Goal: Book appointment/travel/reservation

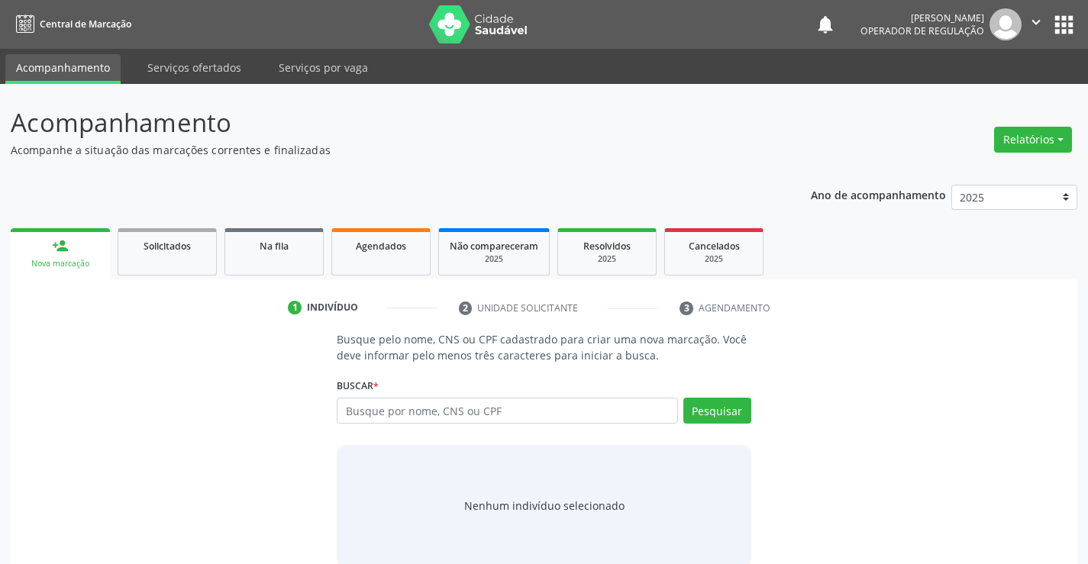
click at [364, 415] on input "text" at bounding box center [507, 411] width 341 height 26
type input "700500350924651"
click at [718, 415] on button "Pesquisar" at bounding box center [717, 411] width 68 height 26
type input "700500350924651"
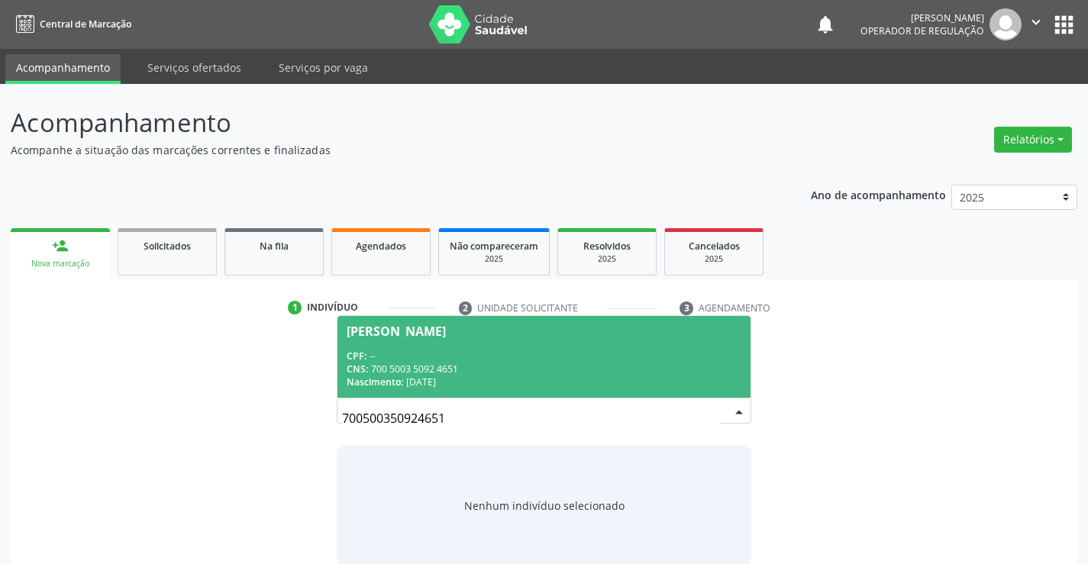
click at [409, 341] on span "[PERSON_NAME] CPF: -- CNS: 700 5003 5092 4651 Nascimento: [DATE]" at bounding box center [543, 357] width 412 height 82
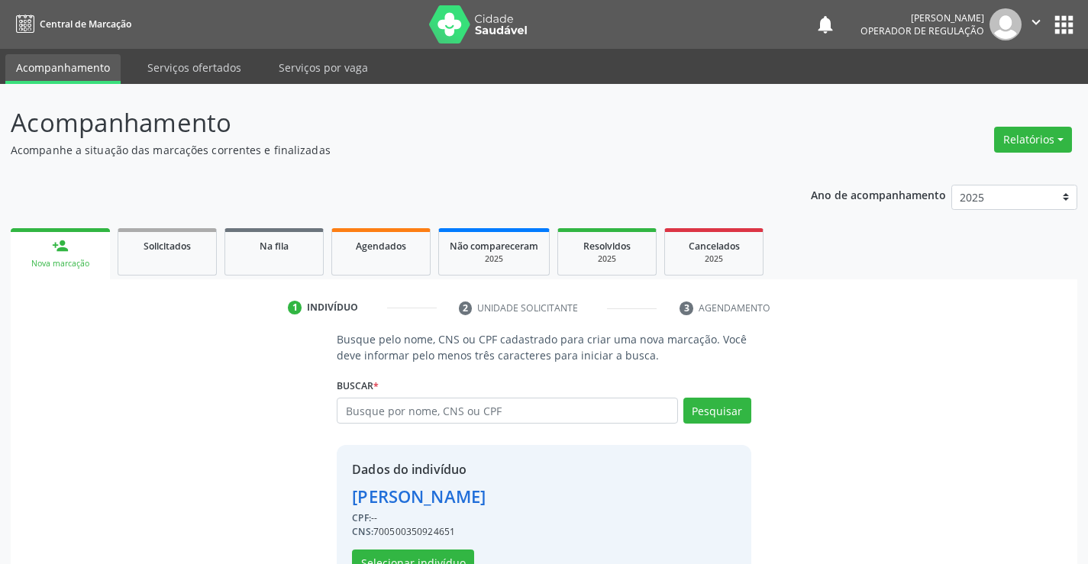
scroll to position [48, 0]
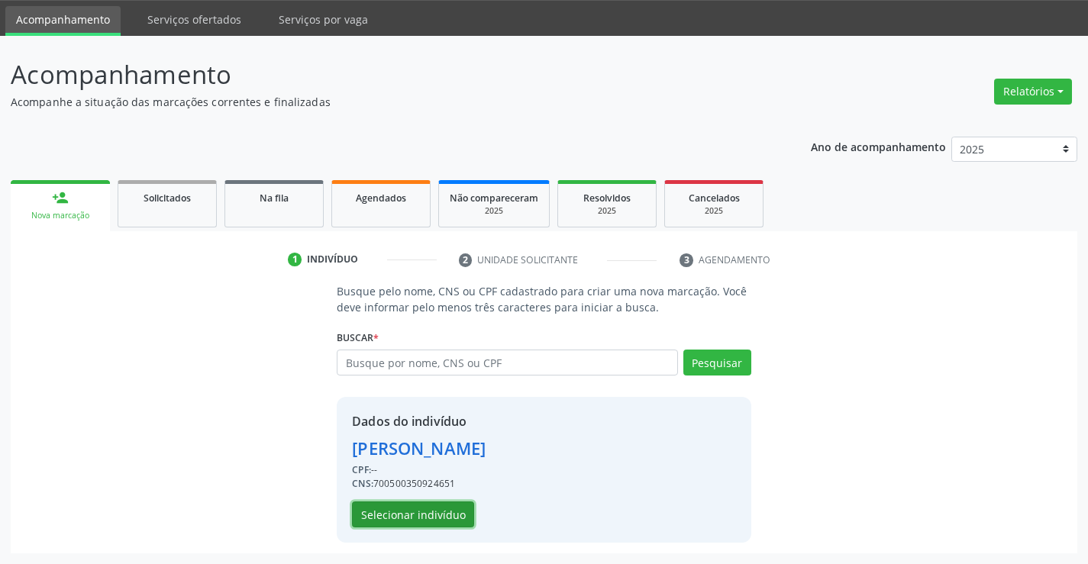
click at [419, 515] on button "Selecionar indivíduo" at bounding box center [413, 515] width 122 height 26
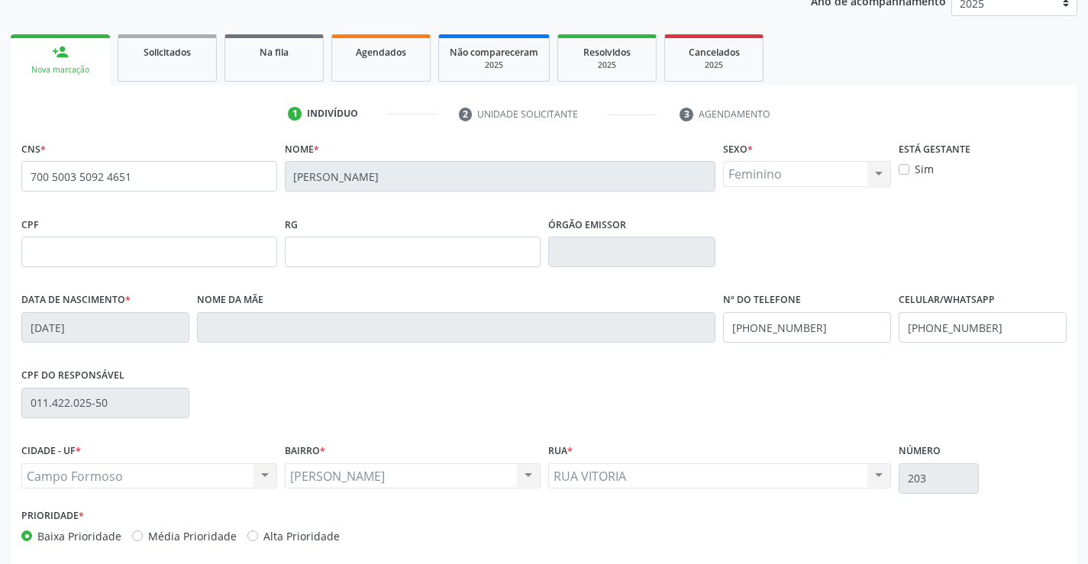
scroll to position [263, 0]
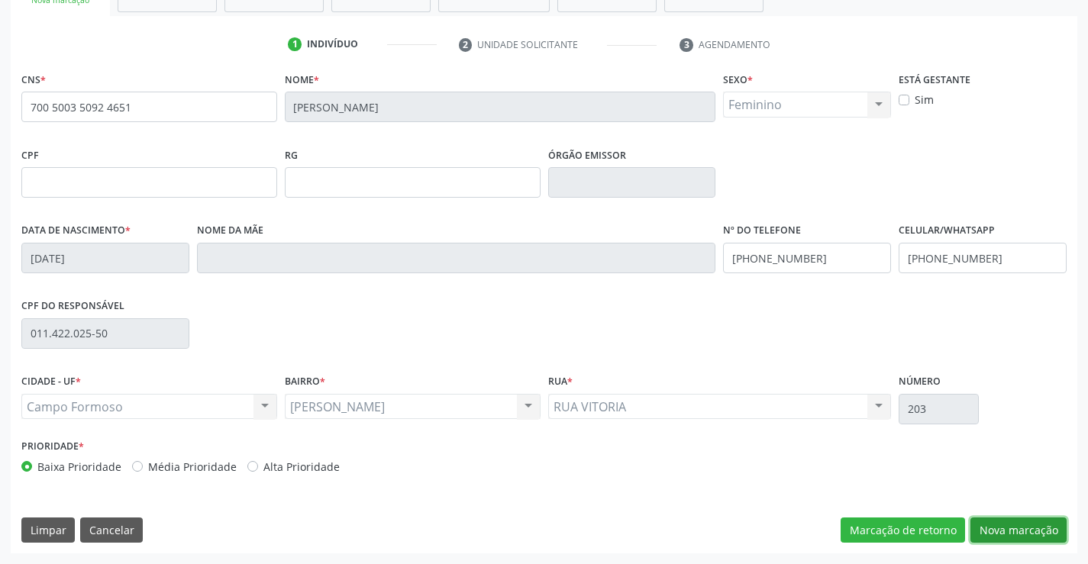
click at [1011, 527] on button "Nova marcação" at bounding box center [1018, 531] width 96 height 26
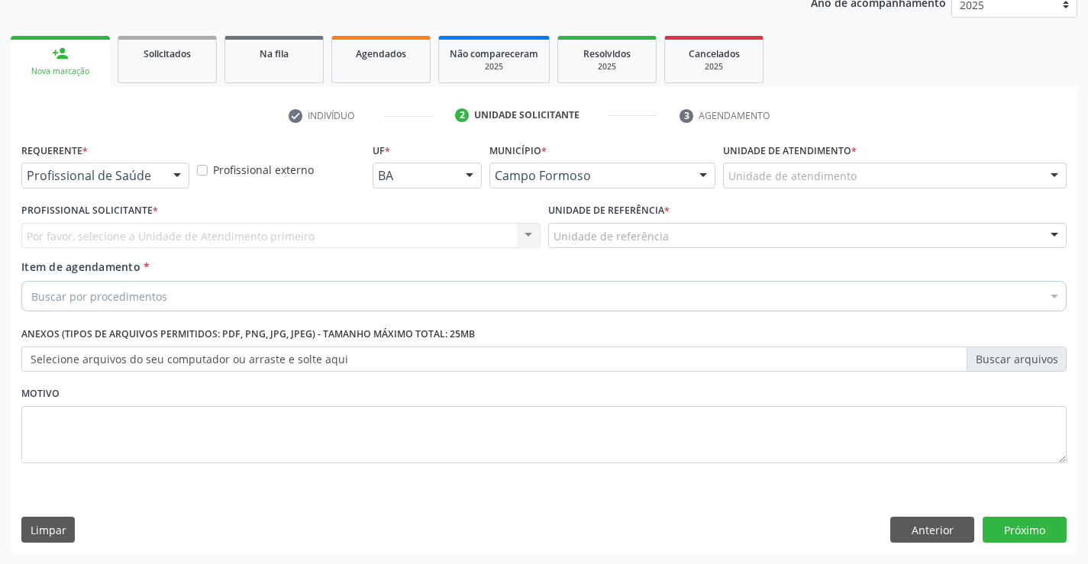
scroll to position [192, 0]
click at [181, 176] on div at bounding box center [177, 176] width 23 height 26
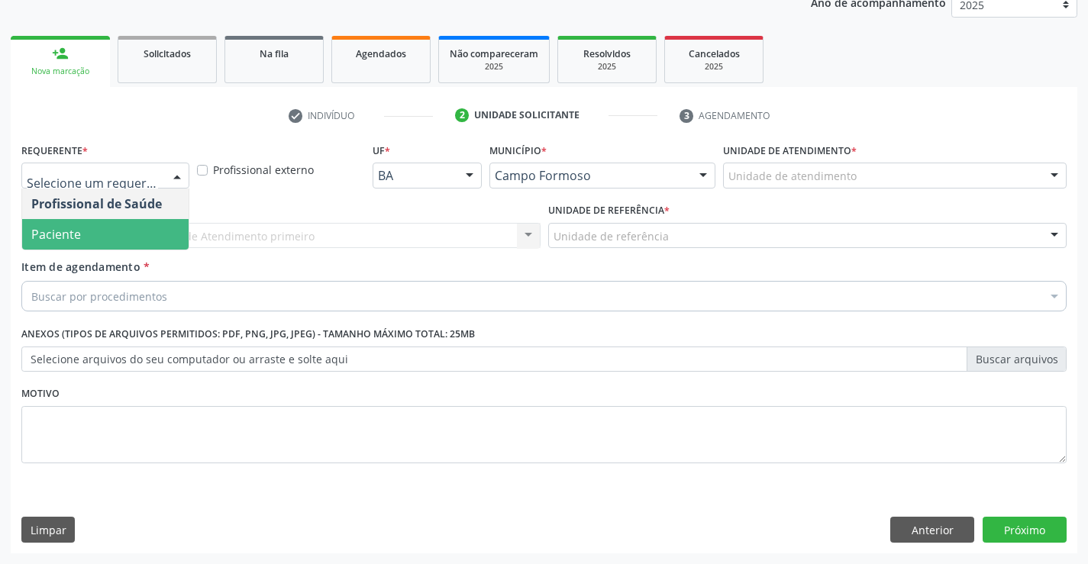
click at [82, 232] on span "Paciente" at bounding box center [105, 234] width 166 height 31
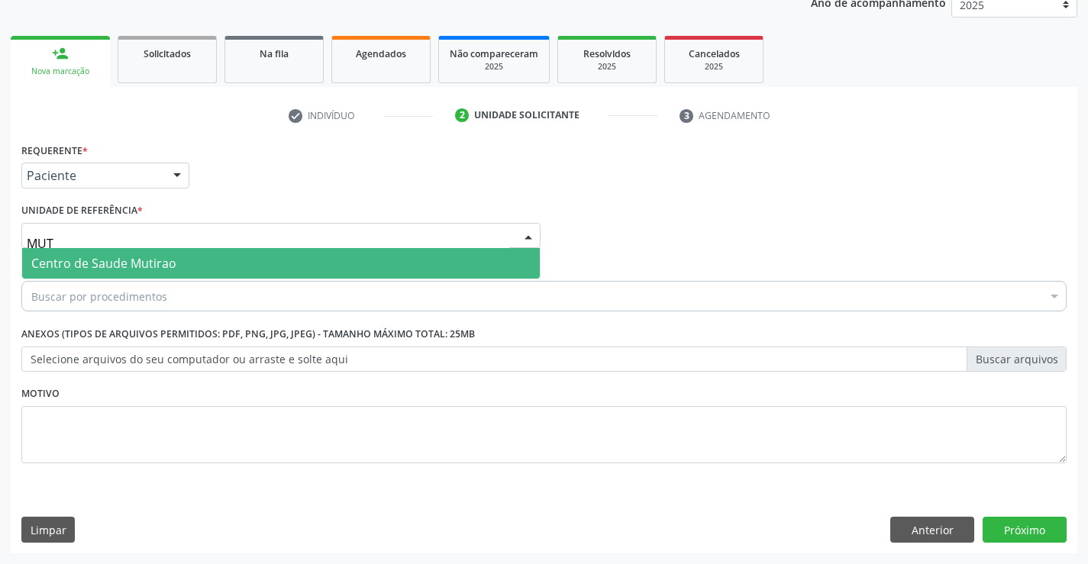
drag, startPoint x: 27, startPoint y: 239, endPoint x: 102, endPoint y: 241, distance: 74.9
click at [102, 241] on input "MUT" at bounding box center [268, 243] width 483 height 31
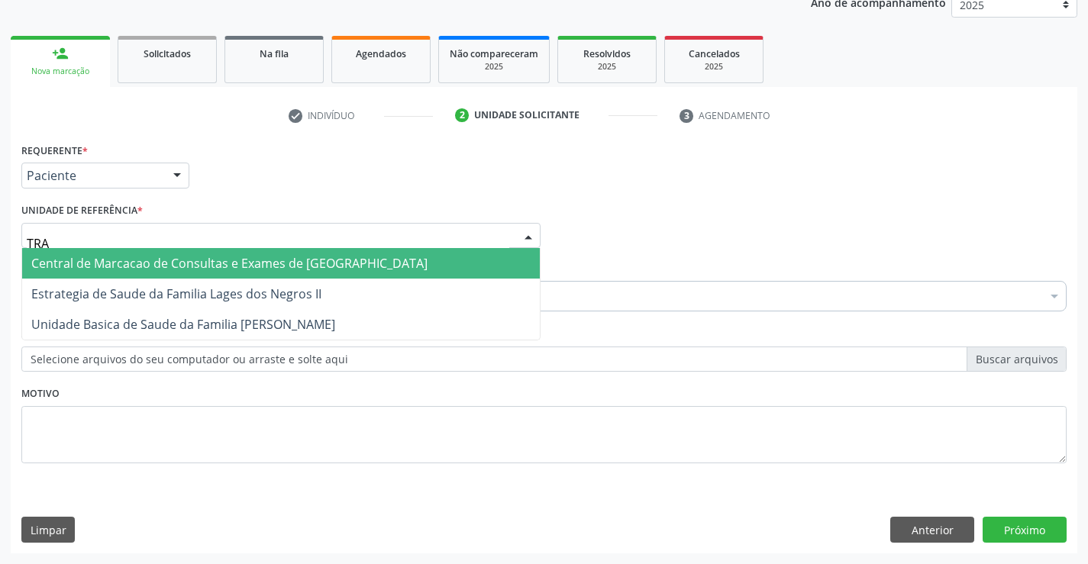
type input "TRAJ"
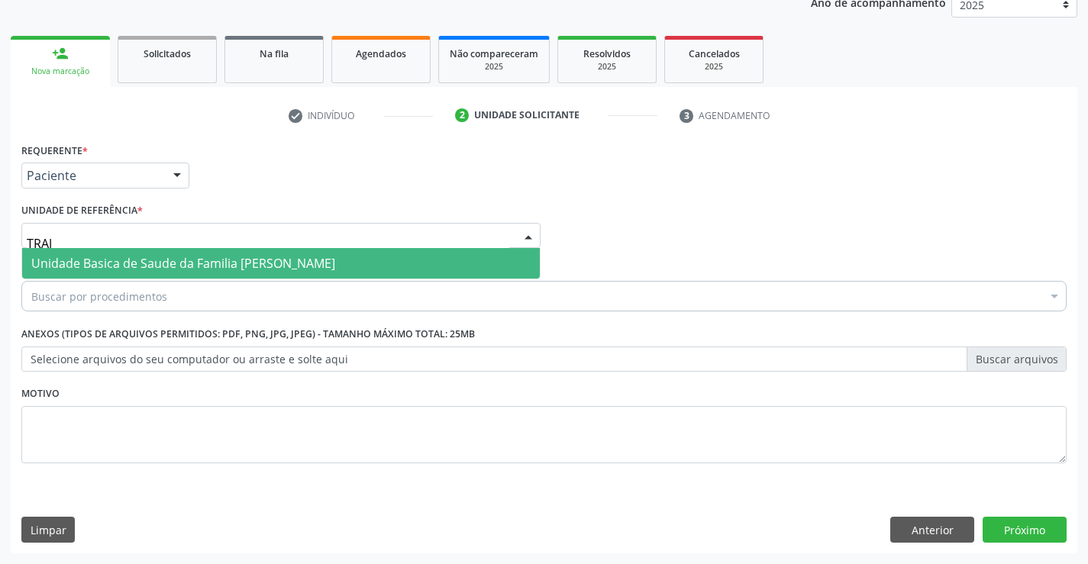
click at [95, 261] on span "Unidade Basica de Saude da Familia [PERSON_NAME]" at bounding box center [183, 263] width 304 height 17
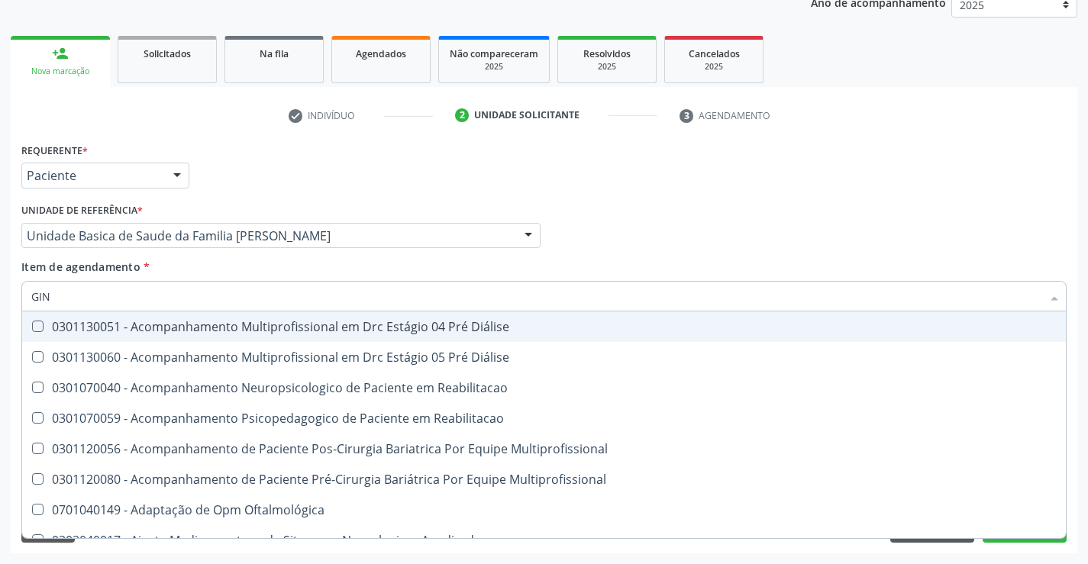
type input "GINE"
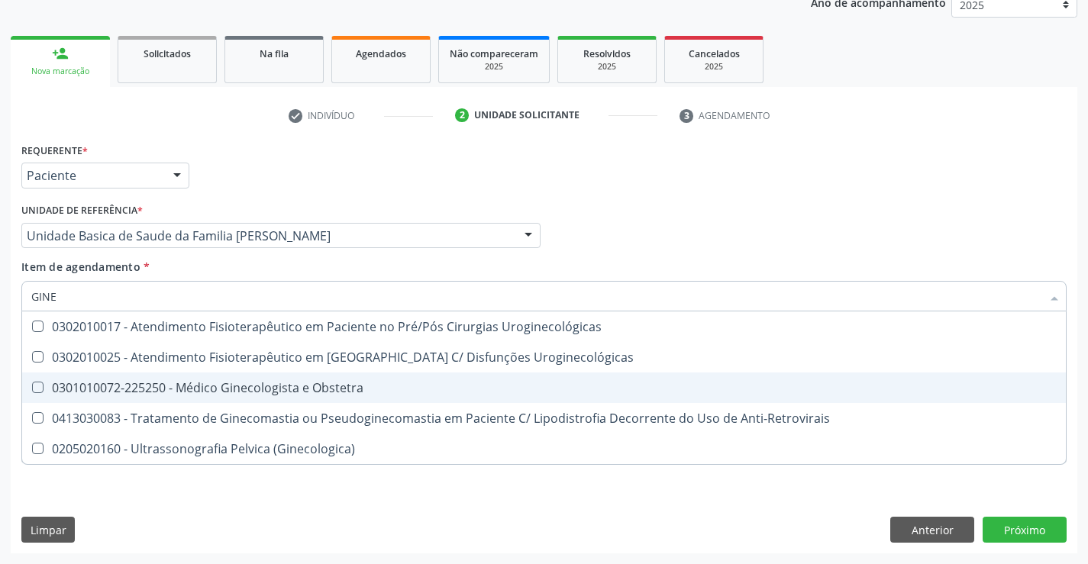
click at [249, 386] on div "0301010072-225250 - Médico Ginecologista e Obstetra" at bounding box center [543, 388] width 1025 height 12
checkbox Obstetra "true"
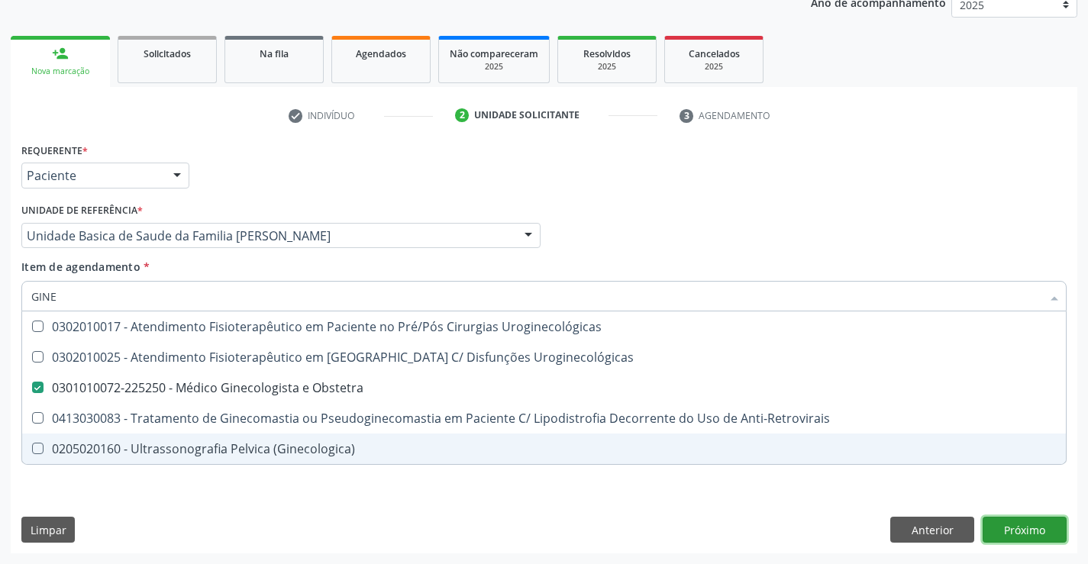
click at [1022, 530] on div "Requerente * Paciente Profissional de Saúde Paciente Nenhum resultado encontrad…" at bounding box center [544, 346] width 1067 height 415
checkbox Uroginecológicas "true"
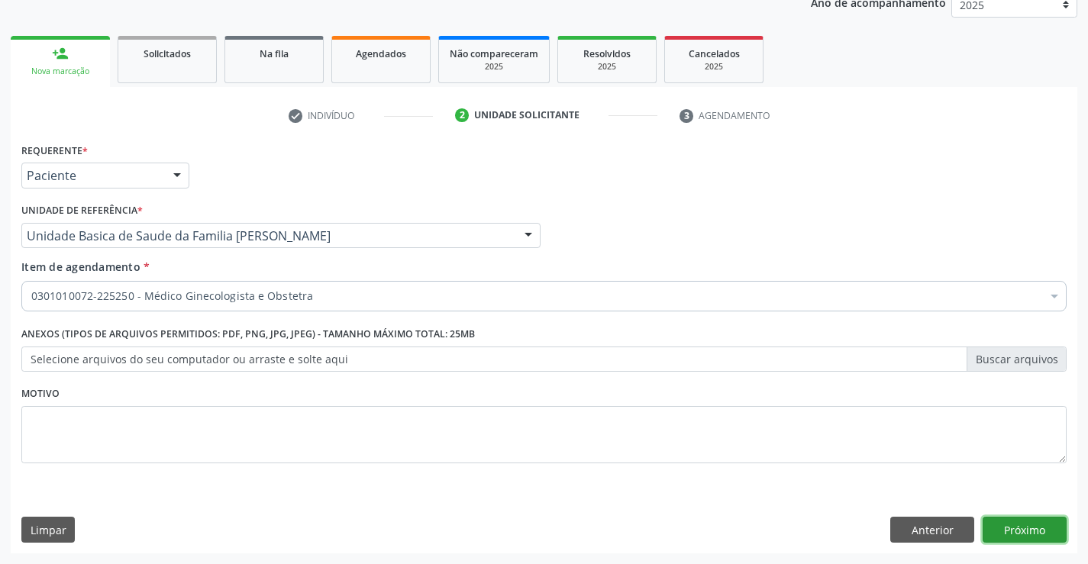
click at [1030, 528] on button "Próximo" at bounding box center [1025, 530] width 84 height 26
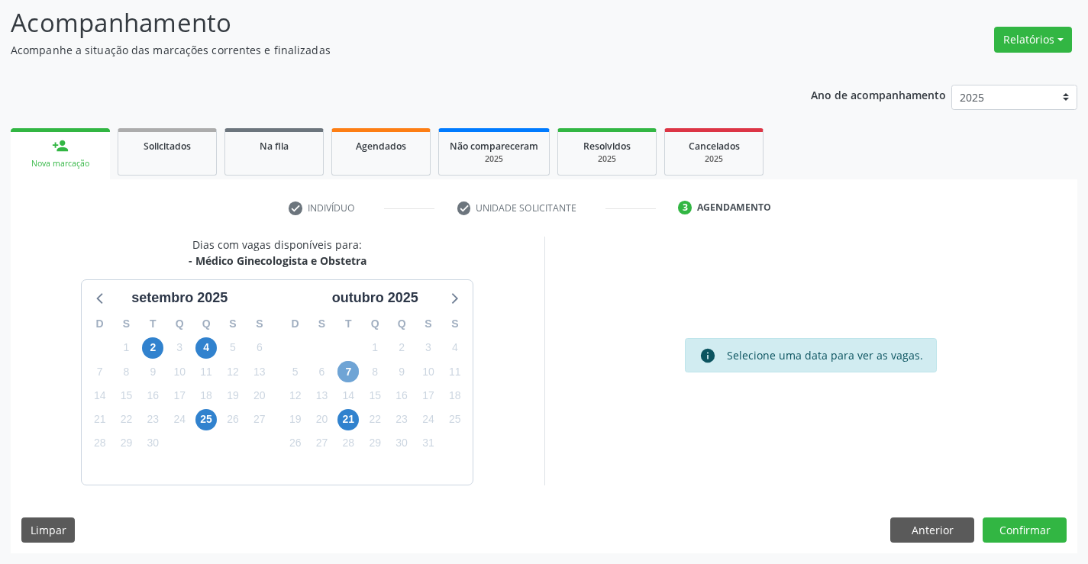
click at [348, 368] on span "7" at bounding box center [347, 371] width 21 height 21
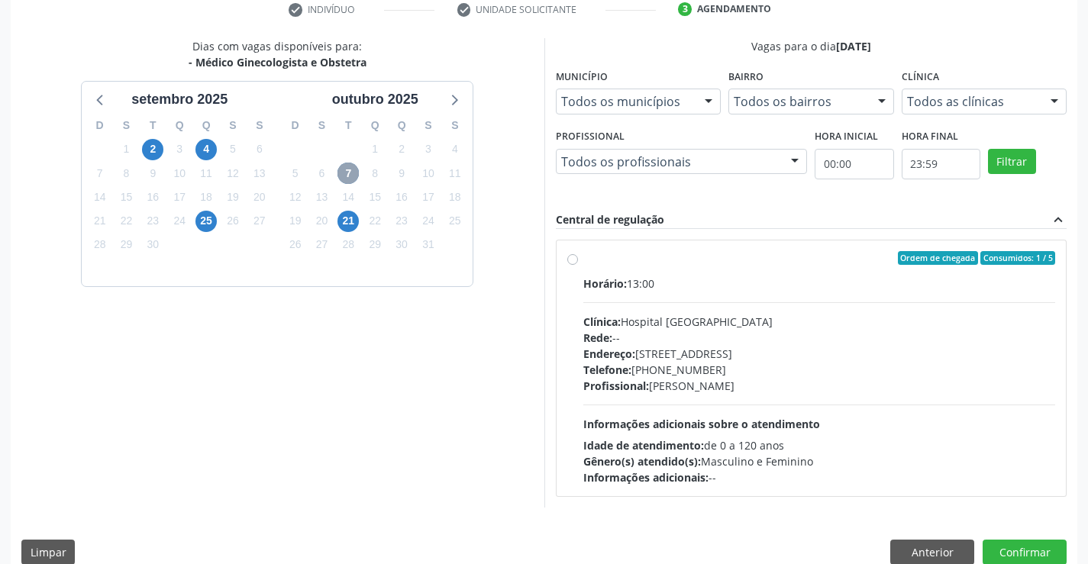
scroll to position [321, 0]
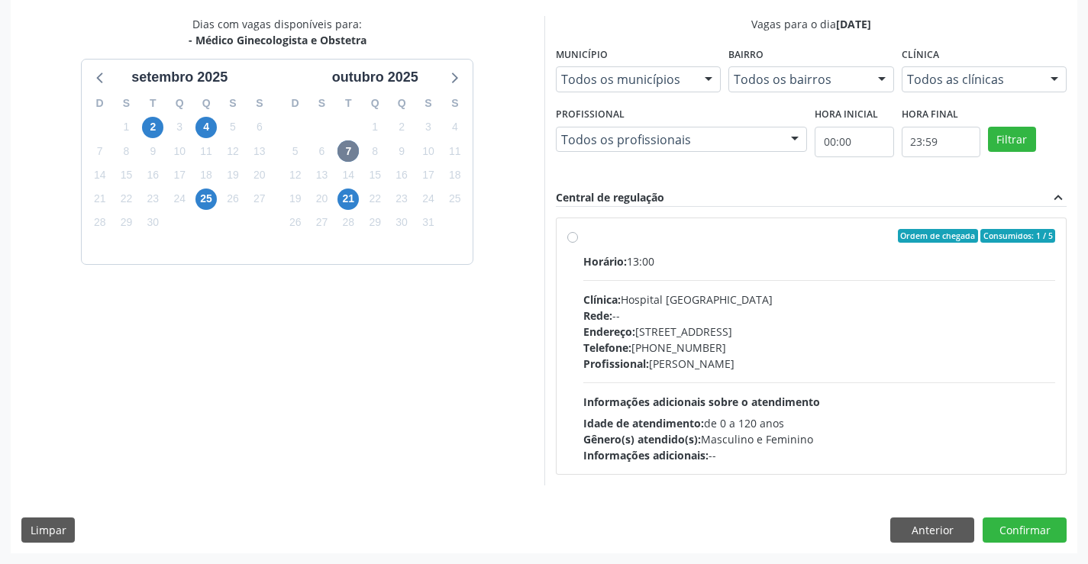
click at [583, 236] on label "Ordem de chegada Consumidos: 1 / 5 Horário: 13:00 Clínica: Hospital [GEOGRAPHIC…" at bounding box center [819, 346] width 473 height 234
click at [571, 236] on input "Ordem de chegada Consumidos: 1 / 5 Horário: 13:00 Clínica: Hospital [GEOGRAPHIC…" at bounding box center [572, 236] width 11 height 14
radio input "true"
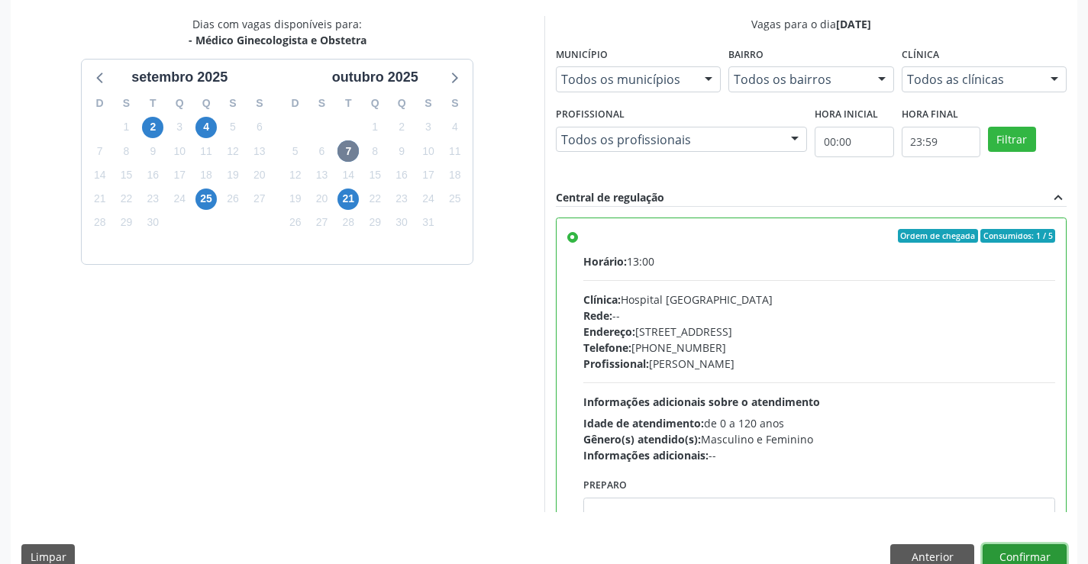
click at [1016, 550] on button "Confirmar" at bounding box center [1025, 557] width 84 height 26
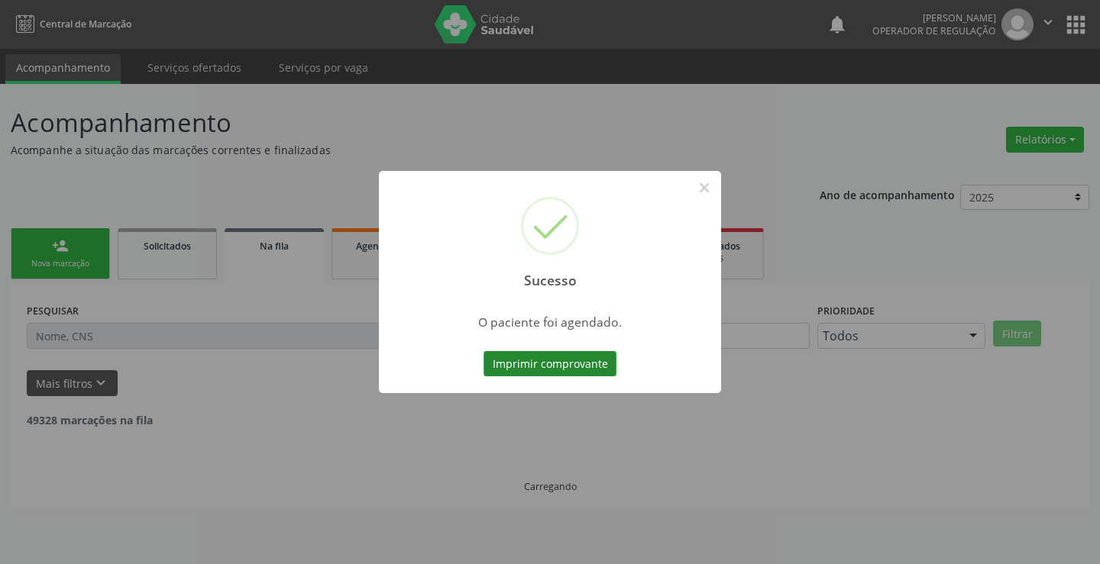
click at [512, 359] on button "Imprimir comprovante" at bounding box center [549, 364] width 133 height 26
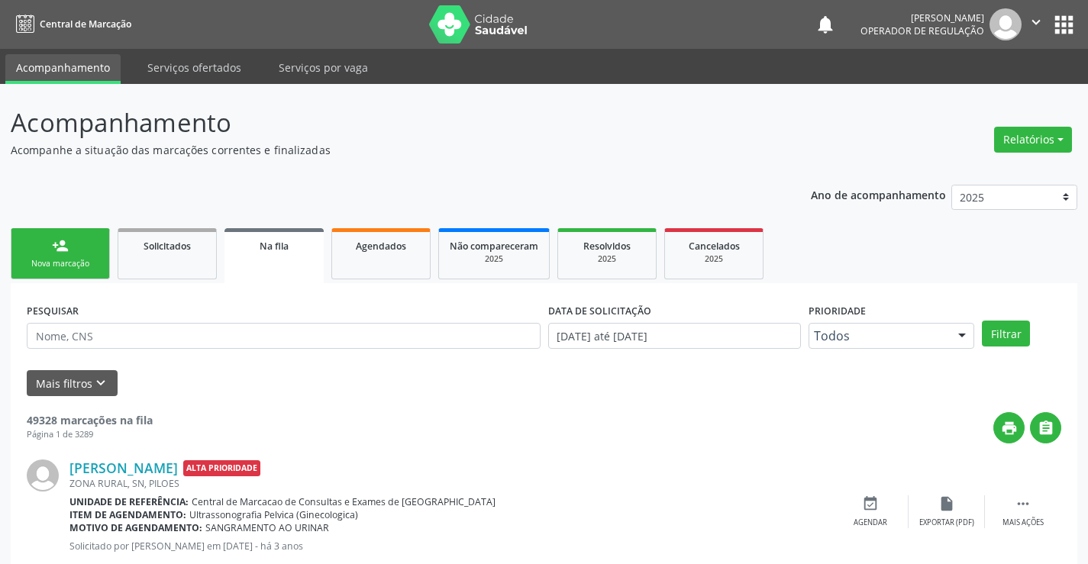
click at [47, 255] on link "person_add Nova marcação" at bounding box center [60, 253] width 99 height 51
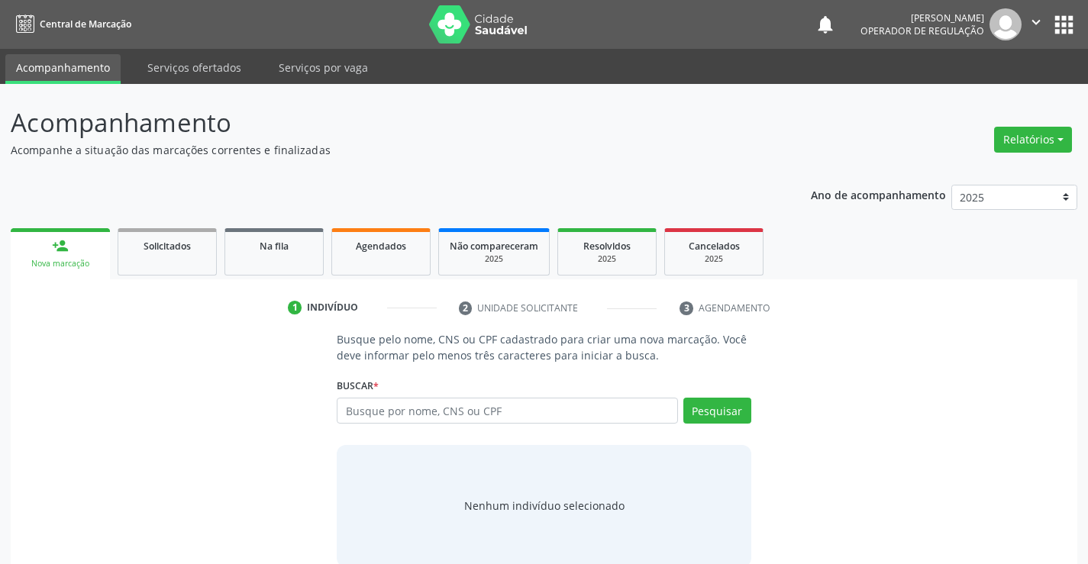
click at [1034, 19] on icon "" at bounding box center [1036, 22] width 17 height 17
click at [967, 92] on link "Sair" at bounding box center [997, 92] width 105 height 21
